Goal: Task Accomplishment & Management: Use online tool/utility

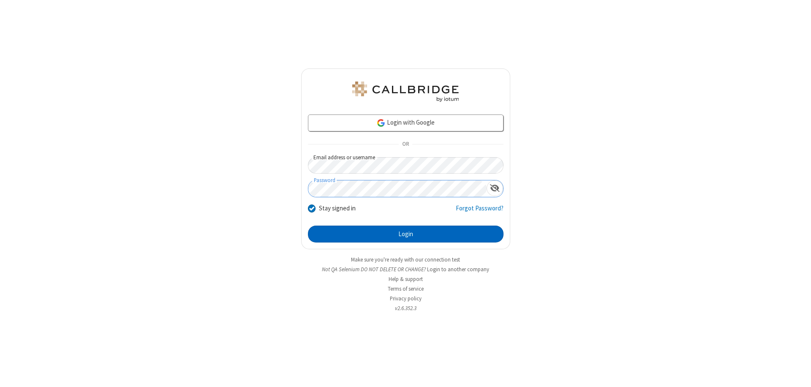
click at [406, 234] on button "Login" at bounding box center [406, 234] width 196 height 17
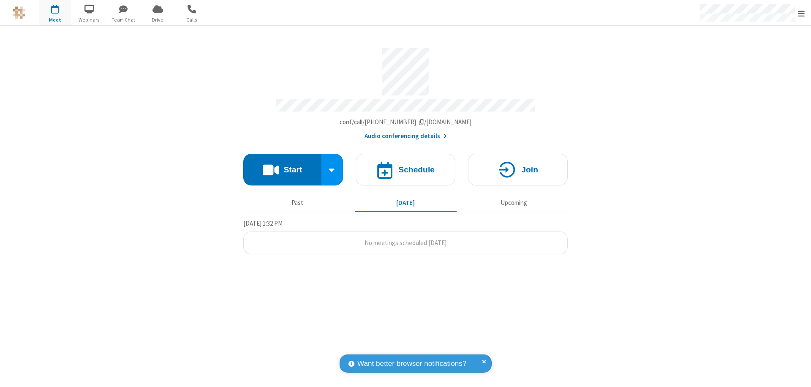
click at [282, 166] on button "Start" at bounding box center [282, 170] width 78 height 32
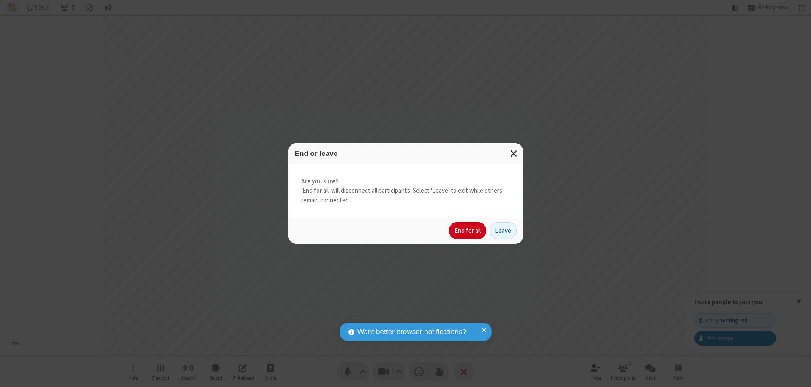
click at [468, 231] on button "End for all" at bounding box center [467, 230] width 37 height 17
